Goal: Task Accomplishment & Management: Manage account settings

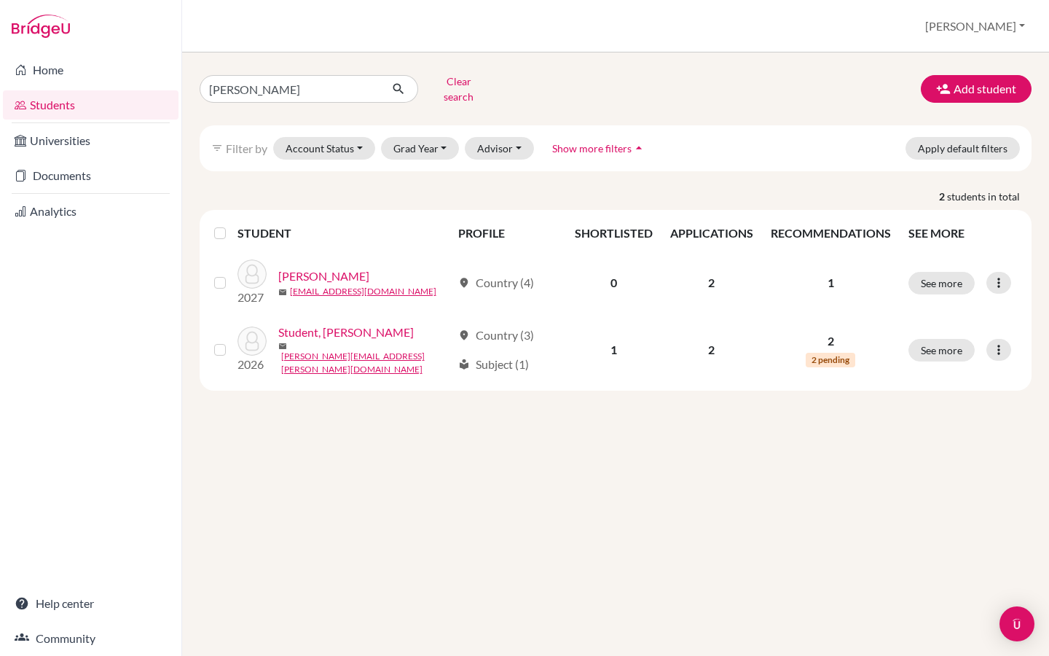
click at [1036, 28] on div "Students overview Riya Profile School Settings Log out" at bounding box center [615, 26] width 867 height 52
click at [999, 30] on button "Riya" at bounding box center [975, 26] width 113 height 28
click at [955, 120] on button "Log out" at bounding box center [908, 118] width 115 height 23
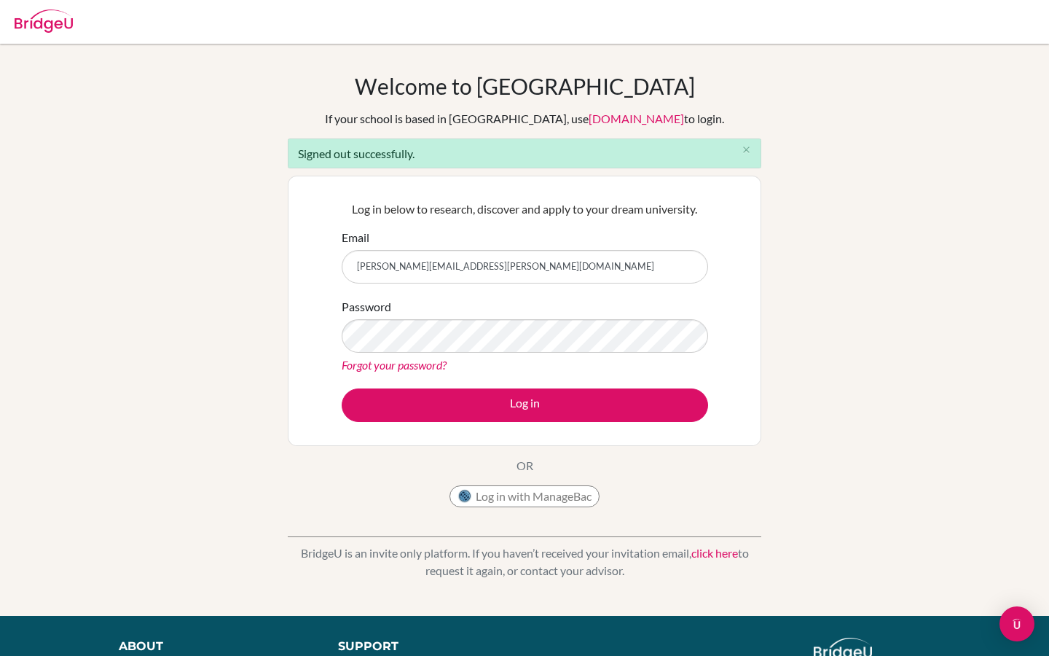
type input "[PERSON_NAME][EMAIL_ADDRESS][PERSON_NAME][DOMAIN_NAME]"
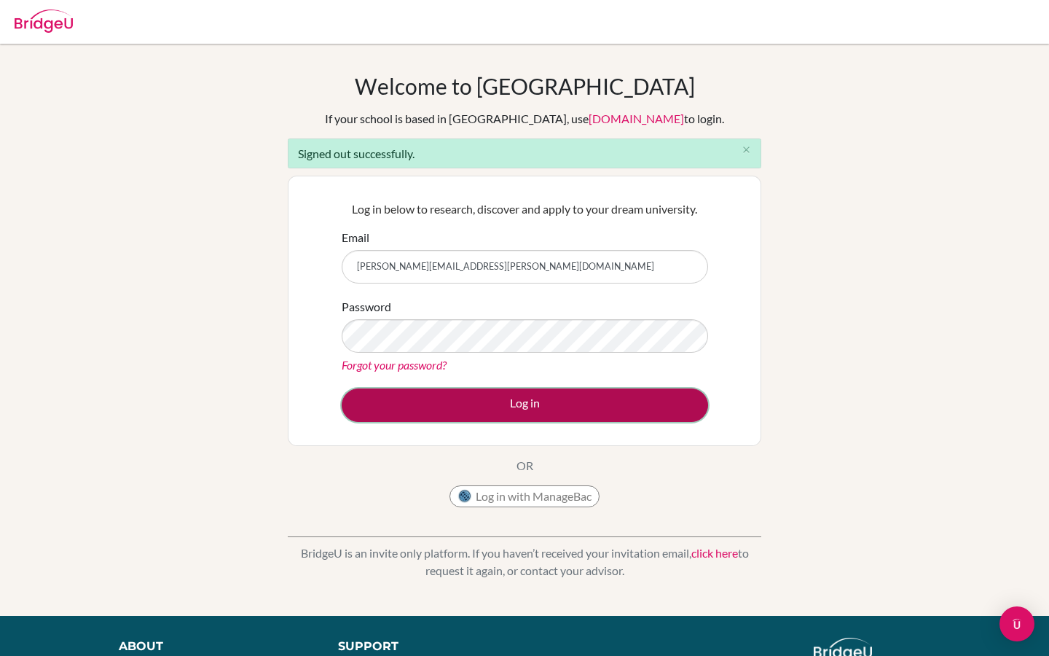
click at [439, 418] on button "Log in" at bounding box center [525, 405] width 367 height 34
